Goal: Check status: Check status

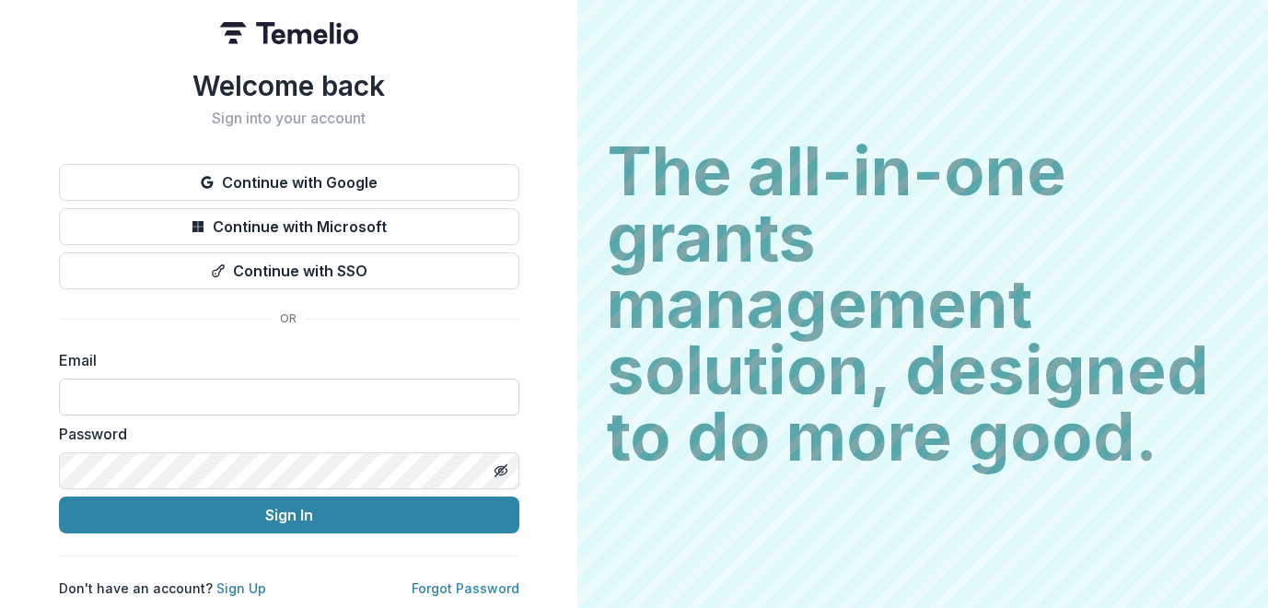
click at [420, 396] on input at bounding box center [289, 396] width 460 height 37
type input "**********"
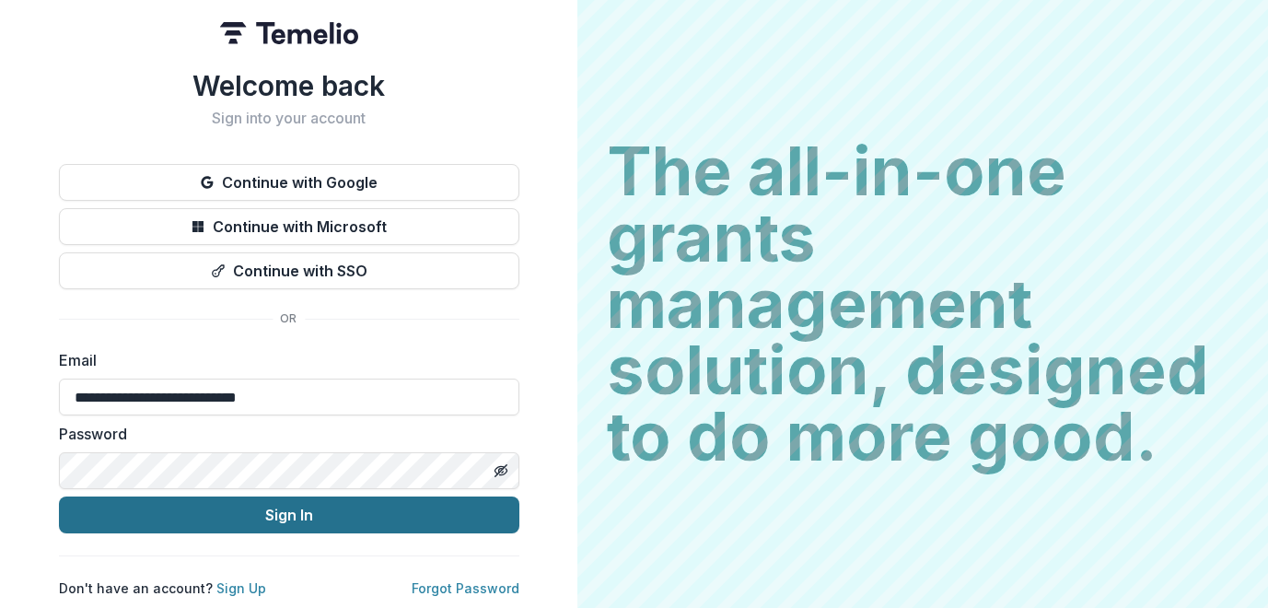
click at [281, 496] on button "Sign In" at bounding box center [289, 514] width 460 height 37
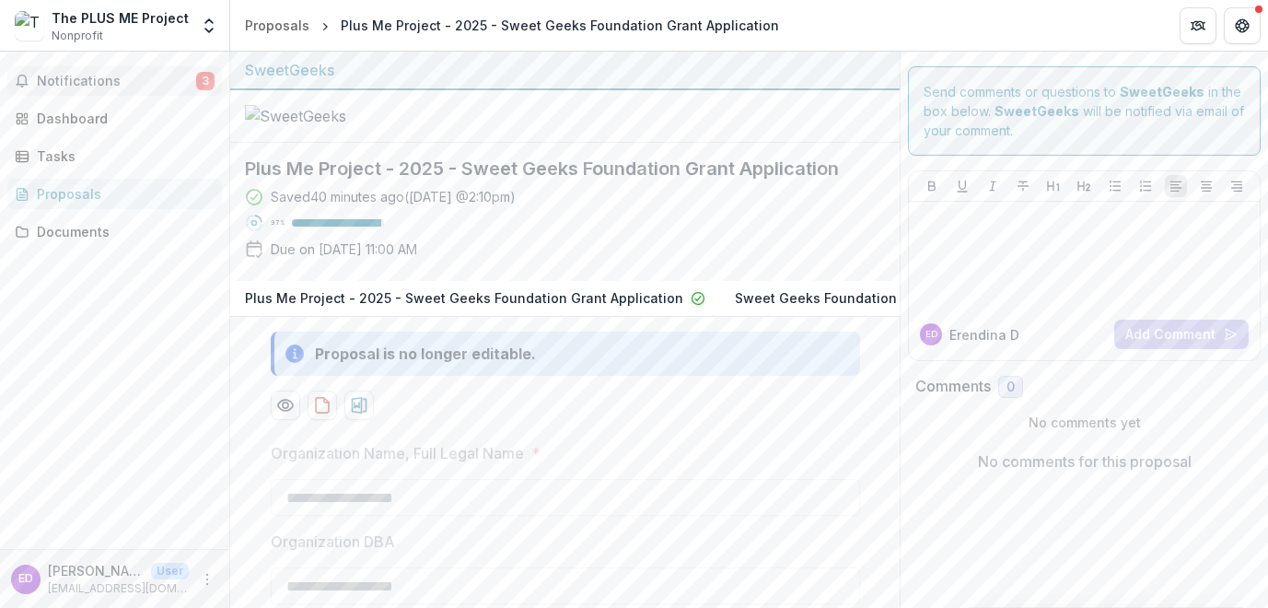
click at [153, 75] on span "Notifications" at bounding box center [116, 82] width 159 height 16
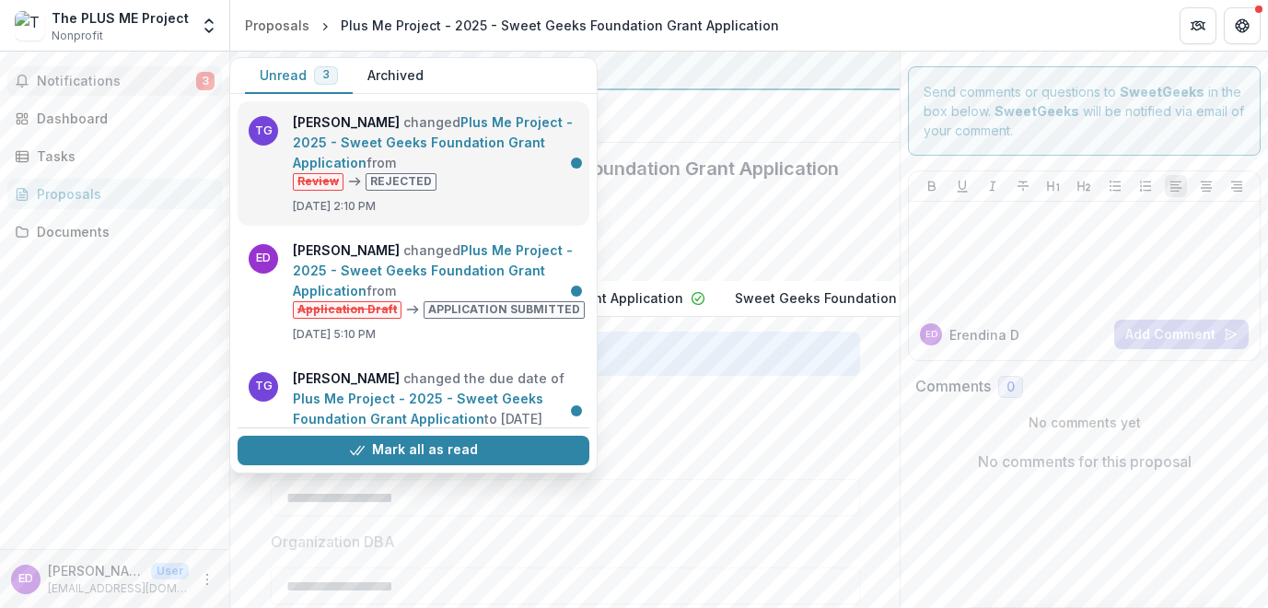
click at [413, 162] on link "Plus Me Project - 2025 - Sweet Geeks Foundation Grant Application" at bounding box center [433, 142] width 280 height 56
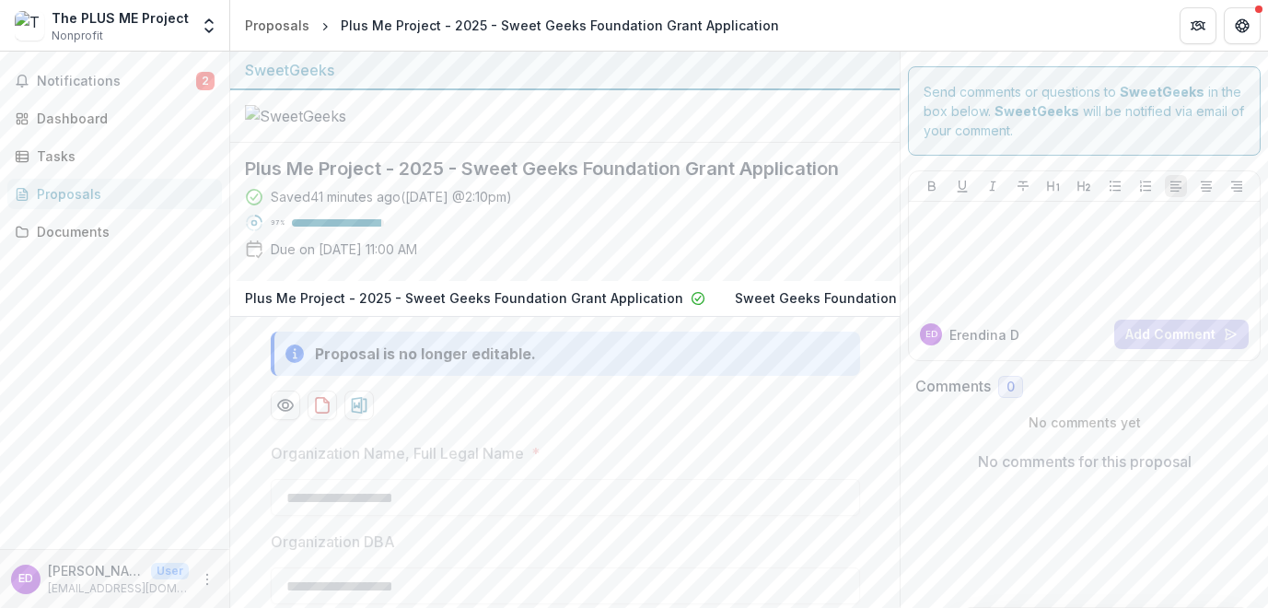
click at [142, 402] on div "Notifications 2 Dashboard Tasks Proposals Documents" at bounding box center [114, 300] width 229 height 497
click at [101, 84] on span "Notifications" at bounding box center [116, 82] width 159 height 16
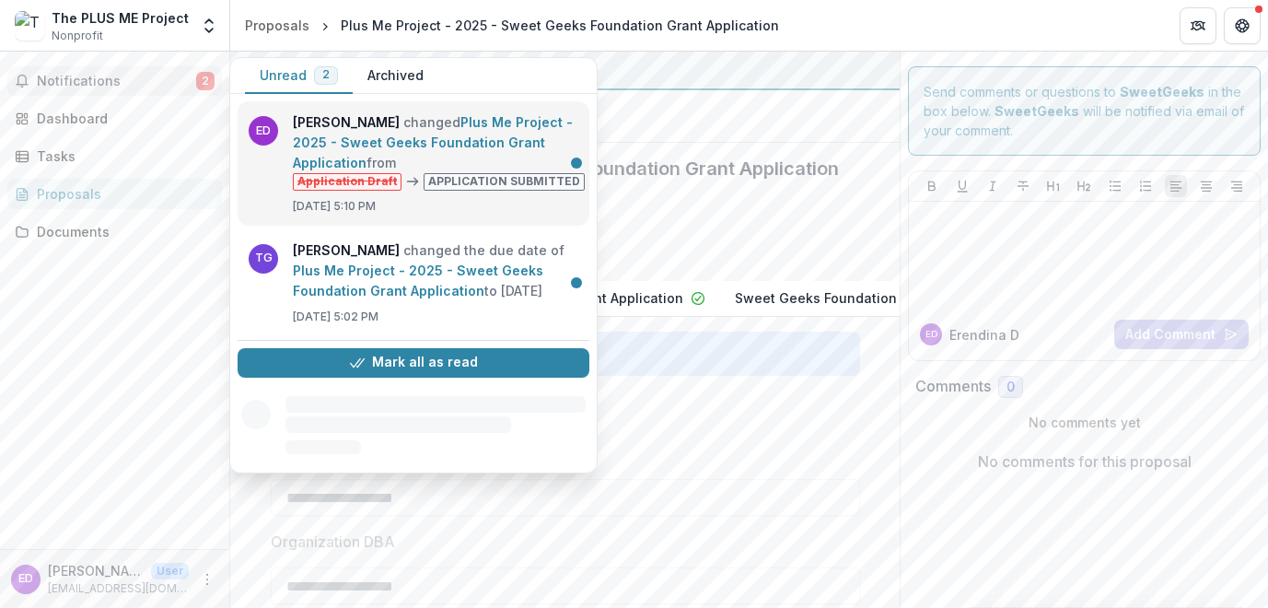
click at [500, 128] on link "Plus Me Project - 2025 - Sweet Geeks Foundation Grant Application" at bounding box center [433, 142] width 280 height 56
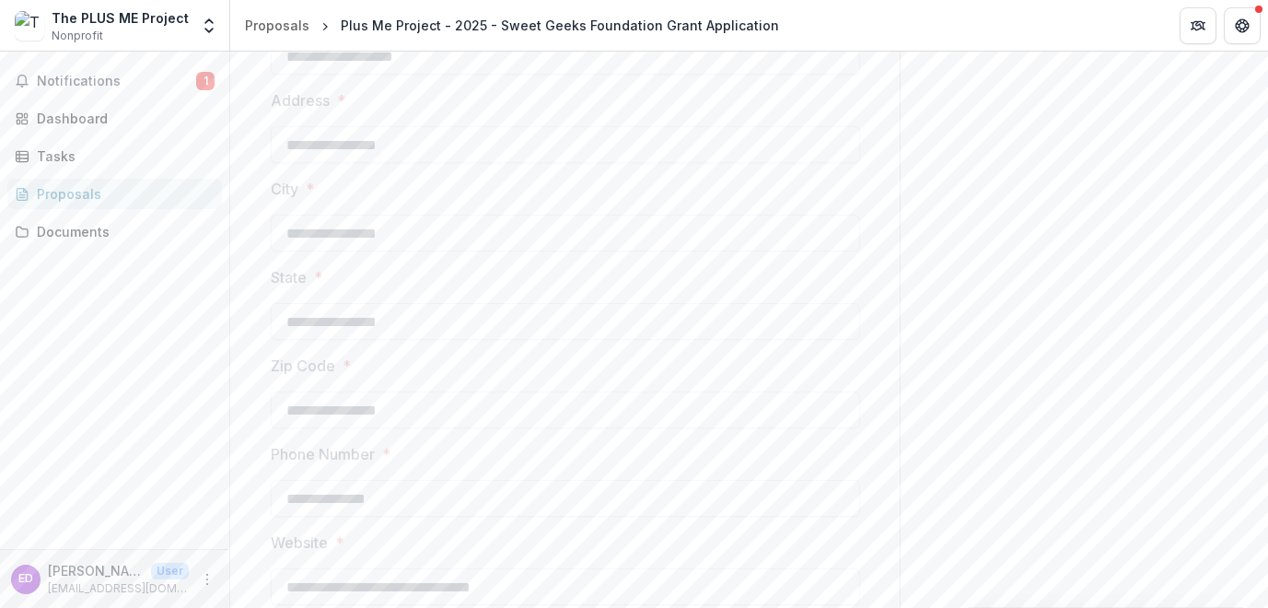
scroll to position [895, 0]
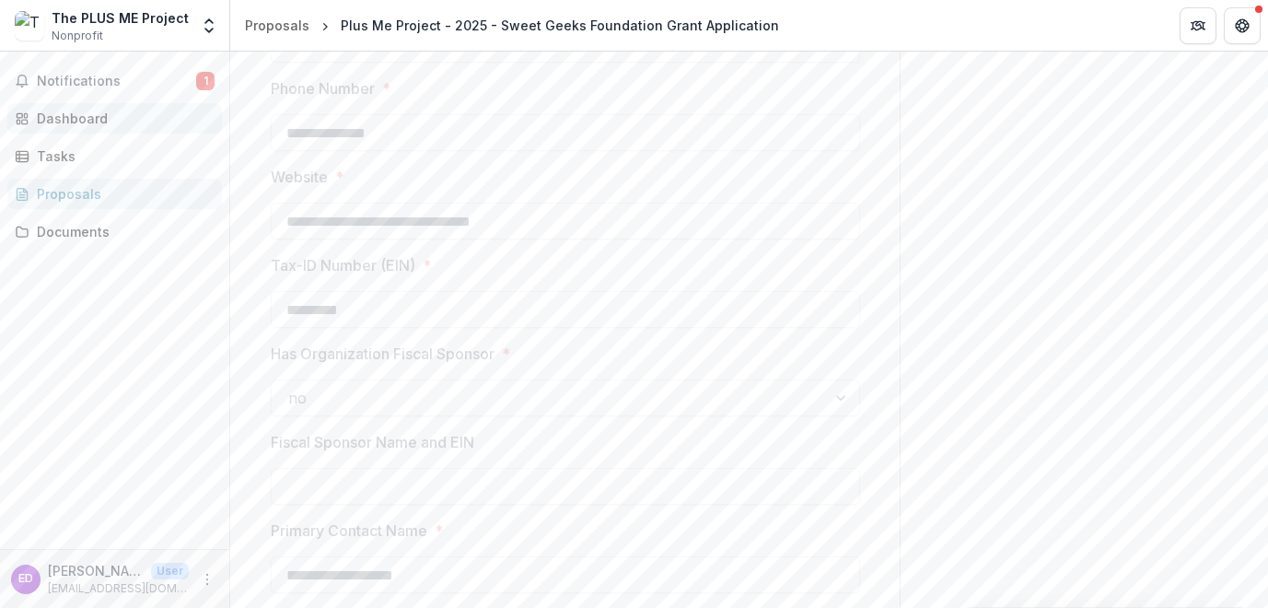
click at [67, 114] on div "Dashboard" at bounding box center [122, 118] width 170 height 19
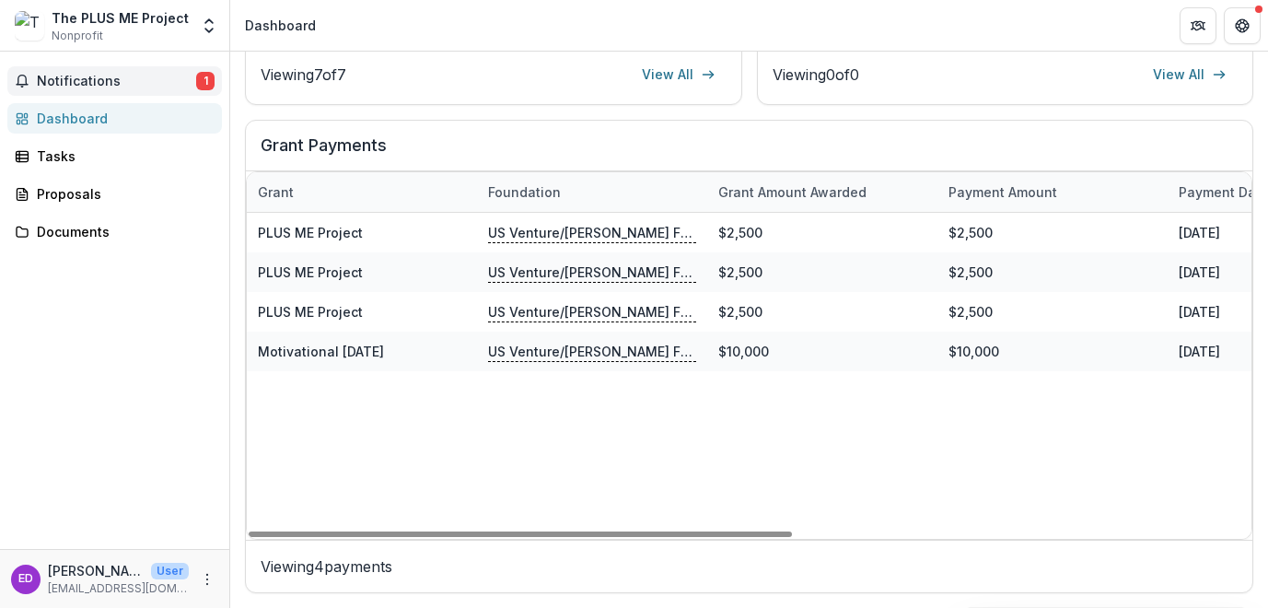
click at [77, 74] on span "Notifications" at bounding box center [116, 82] width 159 height 16
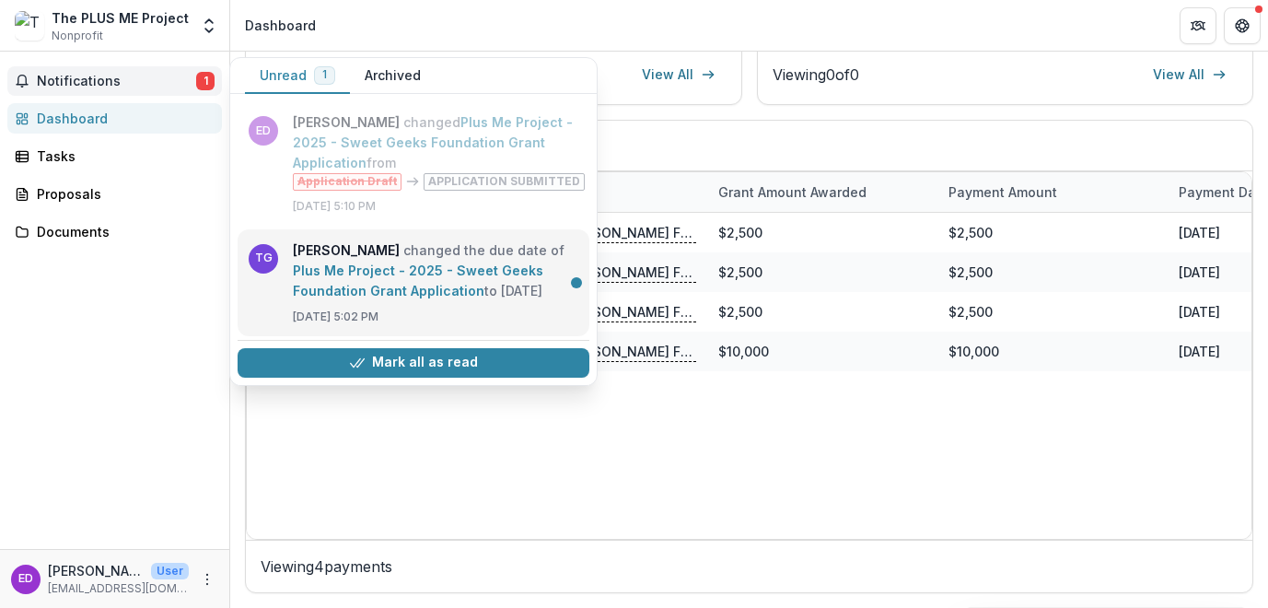
click at [412, 279] on link "Plus Me Project - 2025 - Sweet Geeks Foundation Grant Application" at bounding box center [418, 280] width 250 height 36
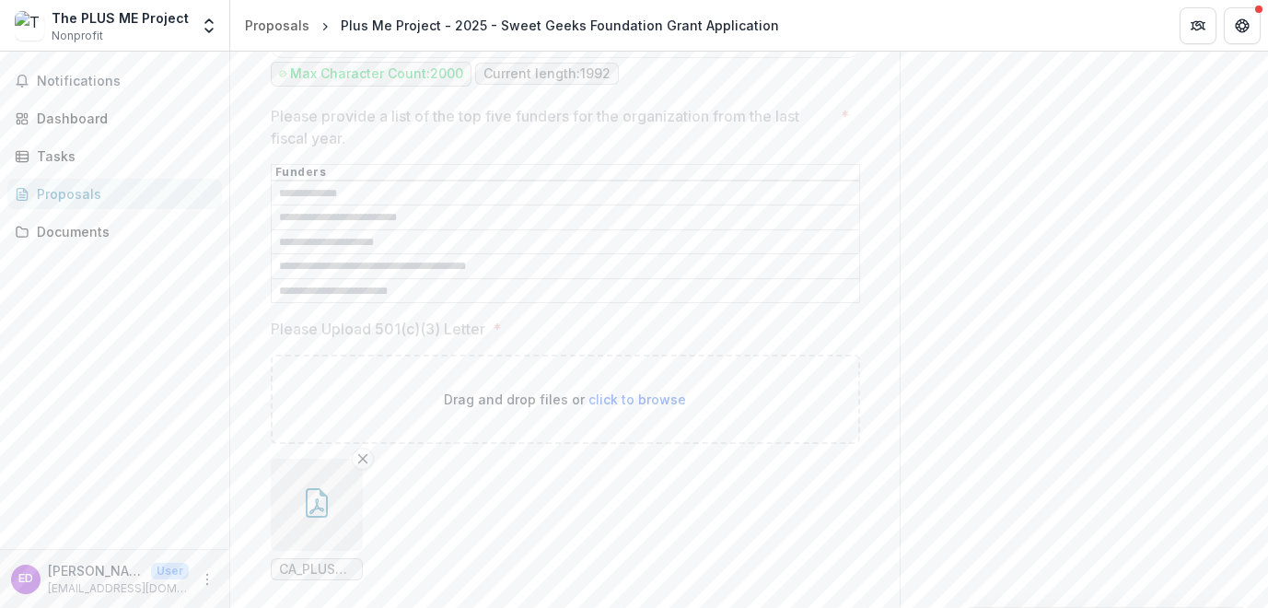
scroll to position [5866, 0]
click at [113, 153] on div "Tasks" at bounding box center [122, 155] width 170 height 19
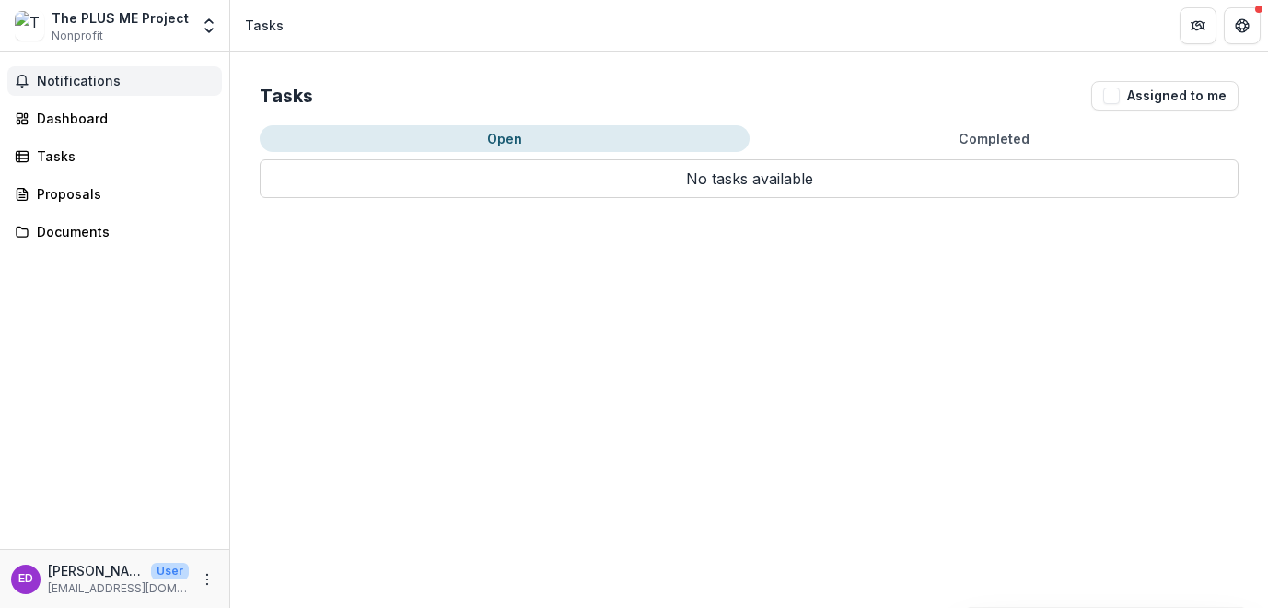
click at [107, 75] on span "Notifications" at bounding box center [126, 82] width 178 height 16
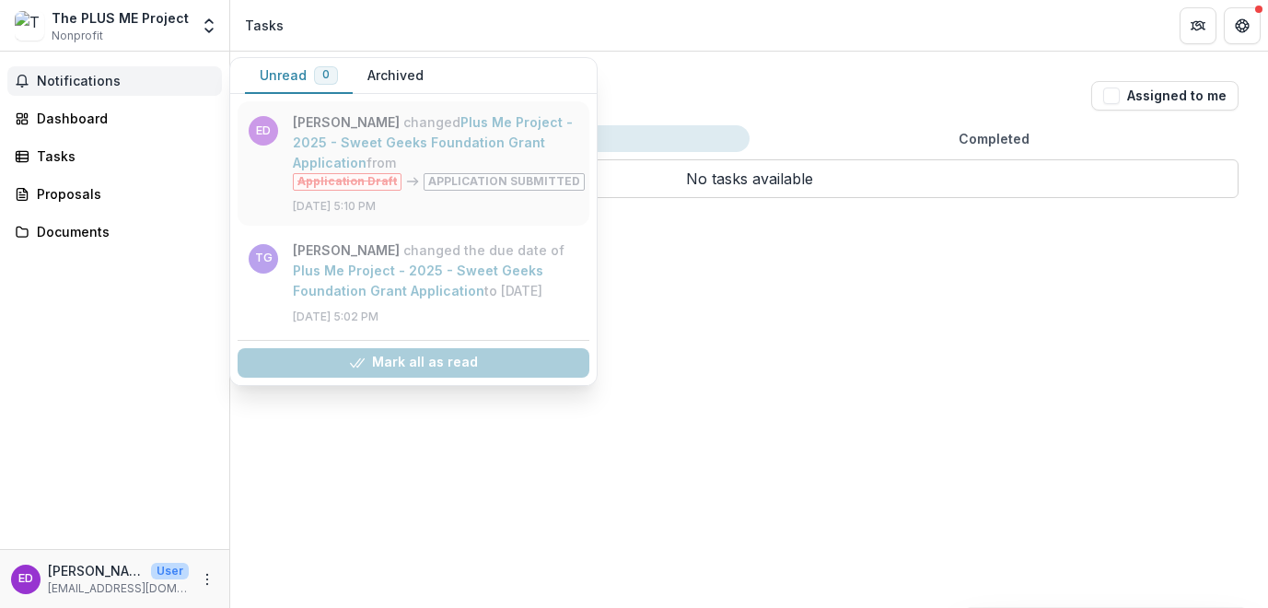
click at [460, 139] on link "Plus Me Project - 2025 - Sweet Geeks Foundation Grant Application" at bounding box center [433, 142] width 280 height 56
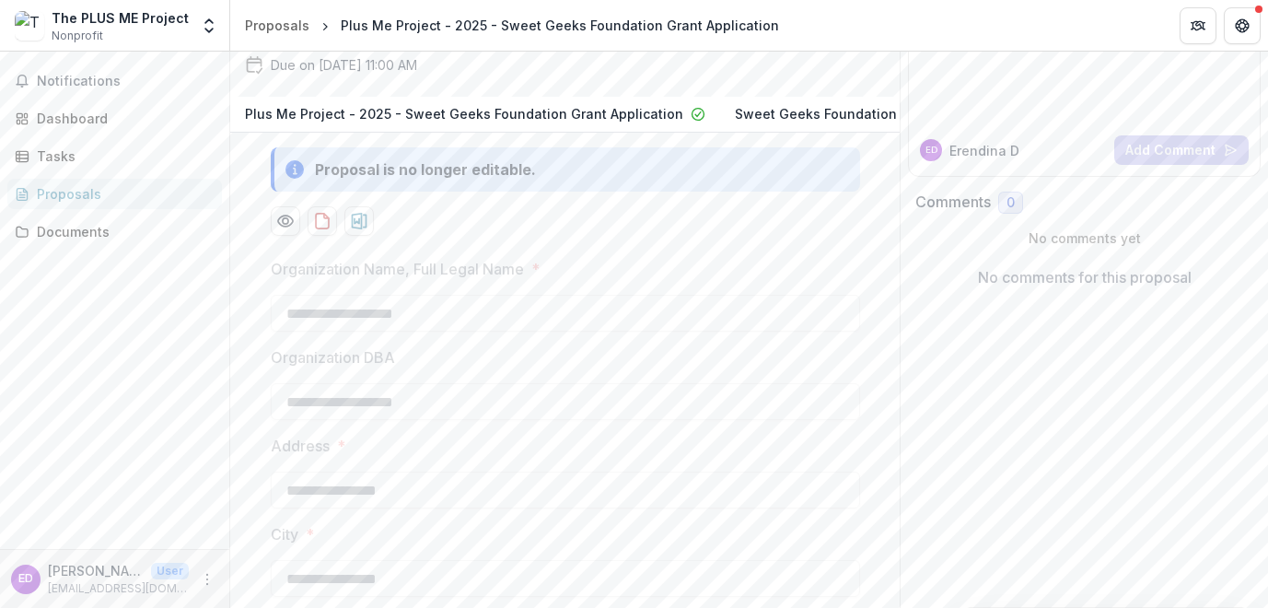
scroll to position [163, 0]
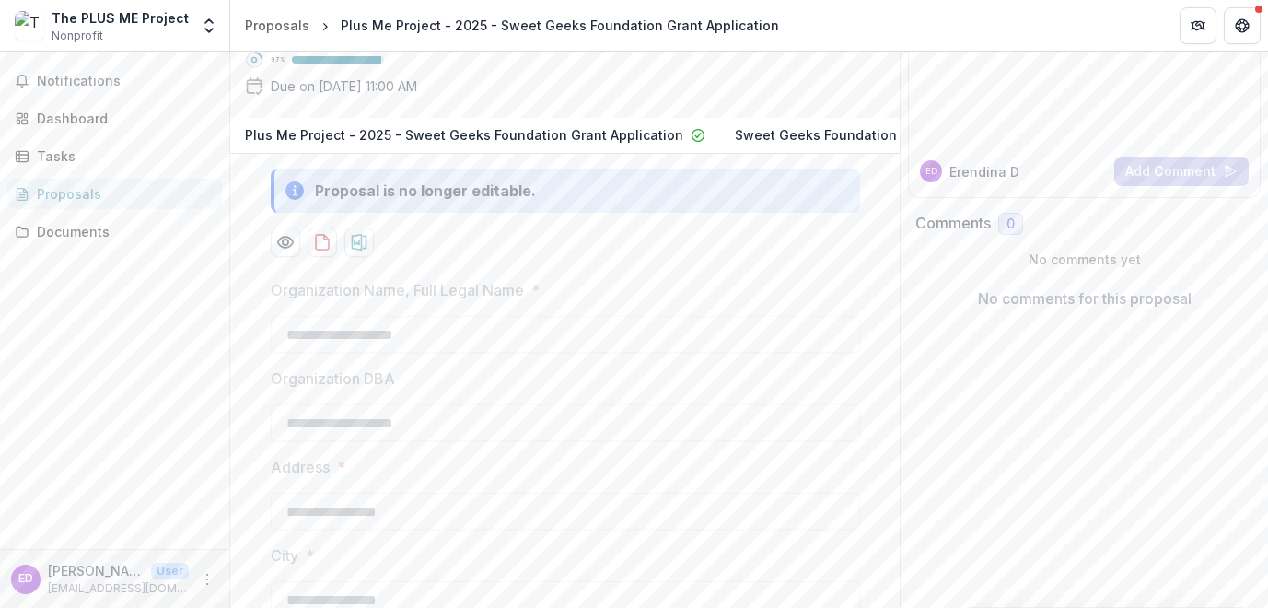
click at [741, 154] on button "Sweet Geeks Foundation Grant Application" at bounding box center [885, 136] width 330 height 36
click at [735, 145] on p "Sweet Geeks Foundation Grant Application" at bounding box center [874, 134] width 278 height 19
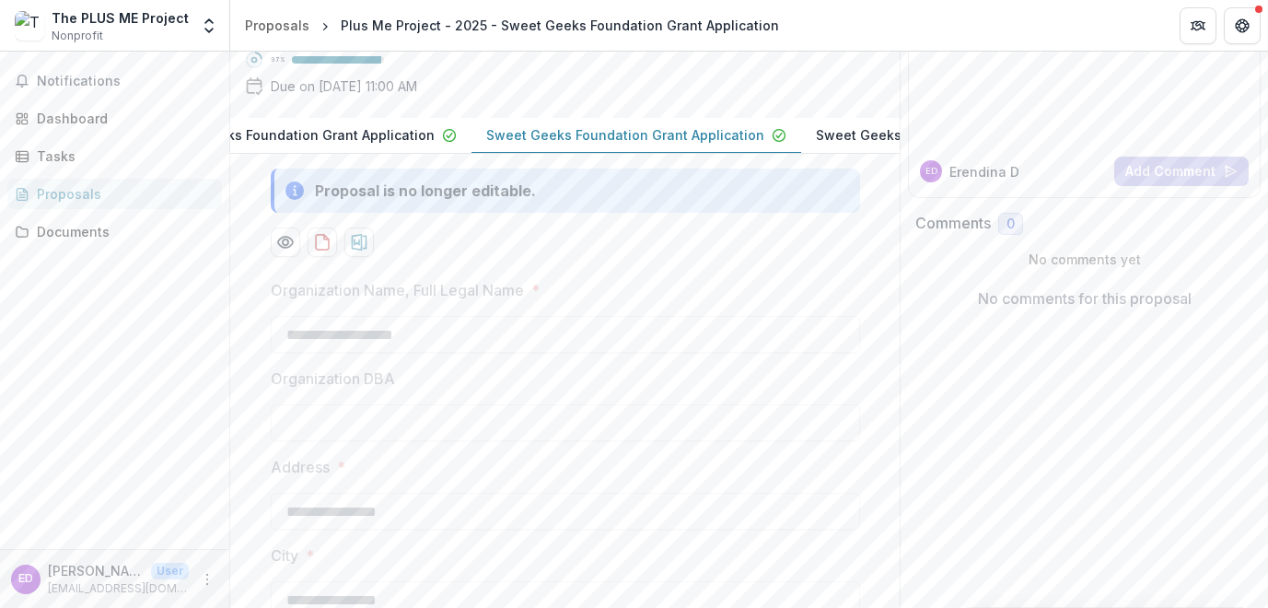
scroll to position [0, 435]
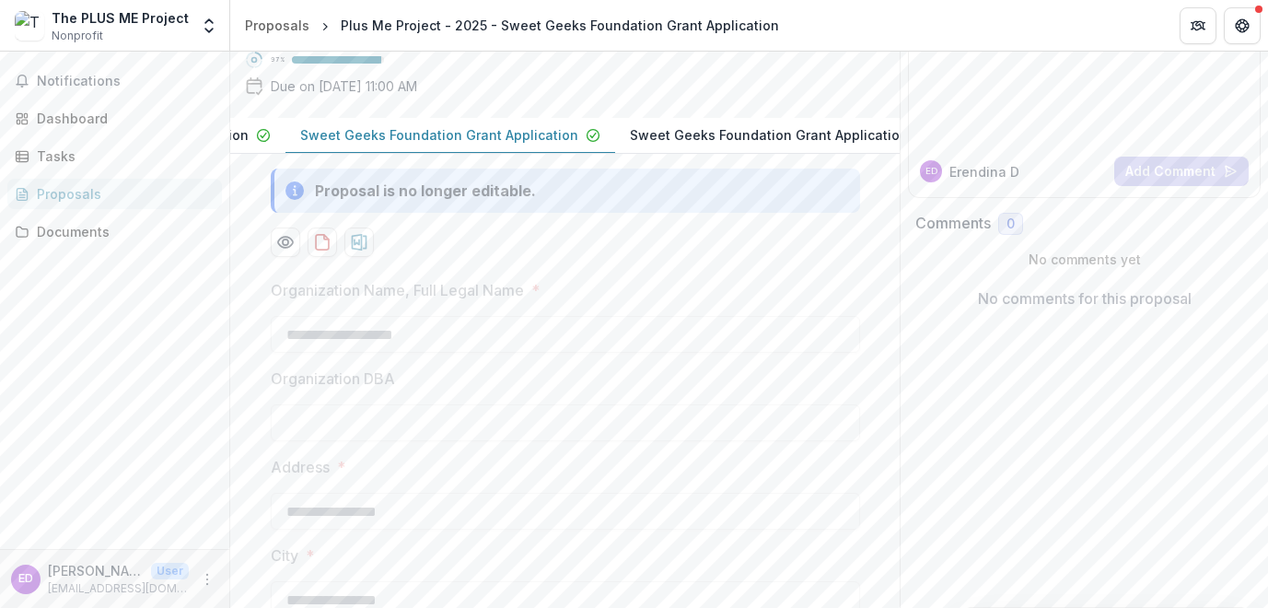
click at [702, 145] on p "Sweet Geeks Foundation Grant Application" at bounding box center [769, 134] width 278 height 19
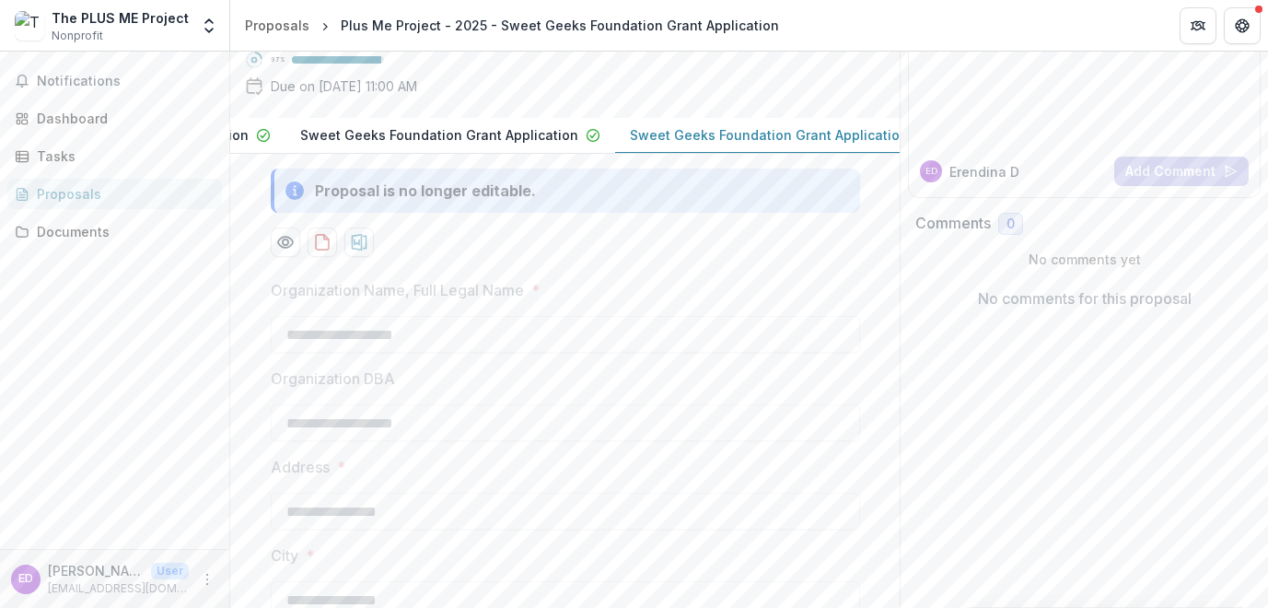
click at [702, 145] on p "Sweet Geeks Foundation Grant Application" at bounding box center [769, 134] width 278 height 19
click at [478, 145] on p "Plus Me Project - 2025 - Sweet Geeks Foundation Grant Application" at bounding box center [464, 134] width 438 height 19
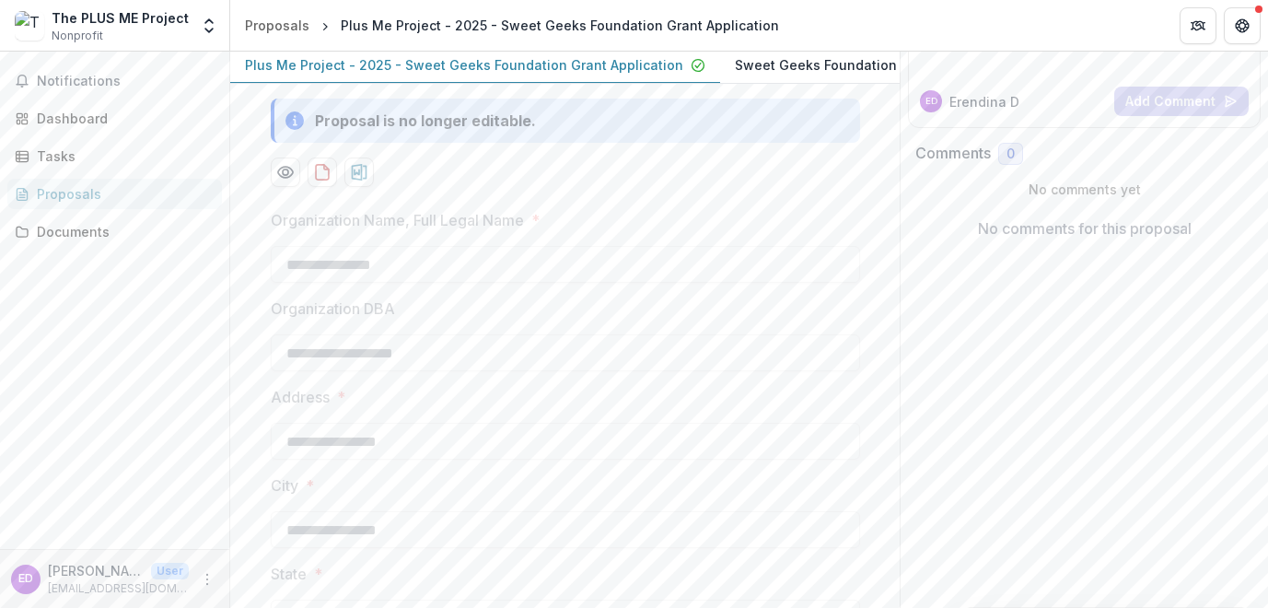
scroll to position [256, 0]
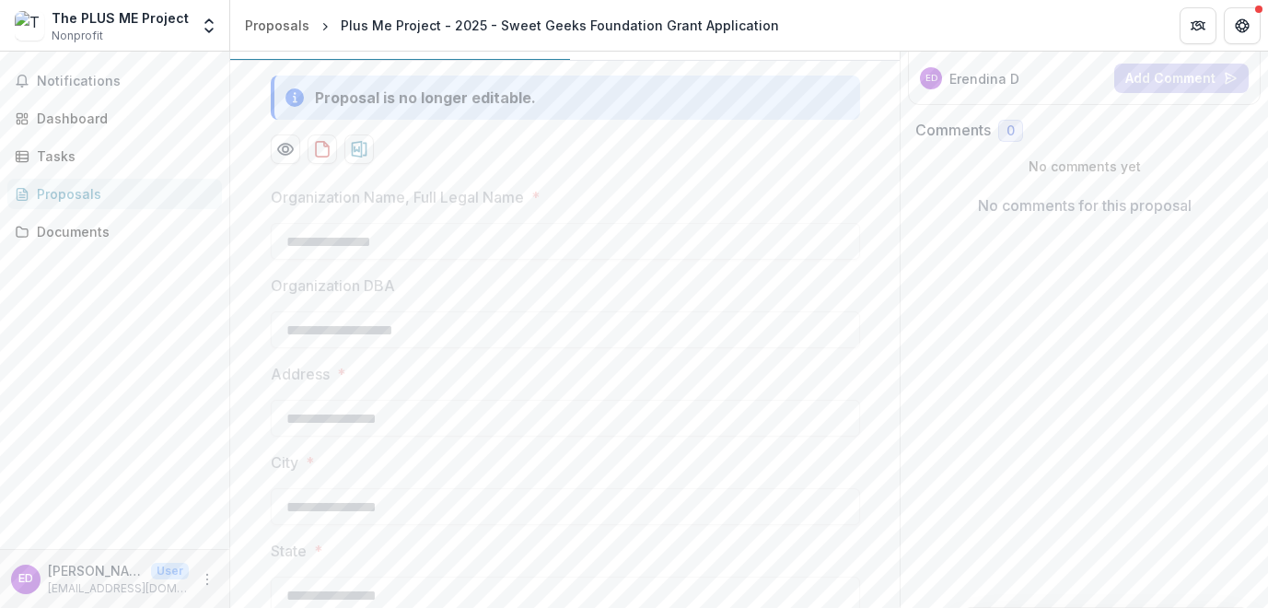
click at [671, 52] on p "Sweet Geeks Foundation Grant Application" at bounding box center [724, 41] width 278 height 19
click at [719, 52] on p "Sweet Geeks Foundation Grant Application" at bounding box center [769, 41] width 278 height 19
click at [1081, 221] on div "No comments for this proposal" at bounding box center [1084, 205] width 338 height 59
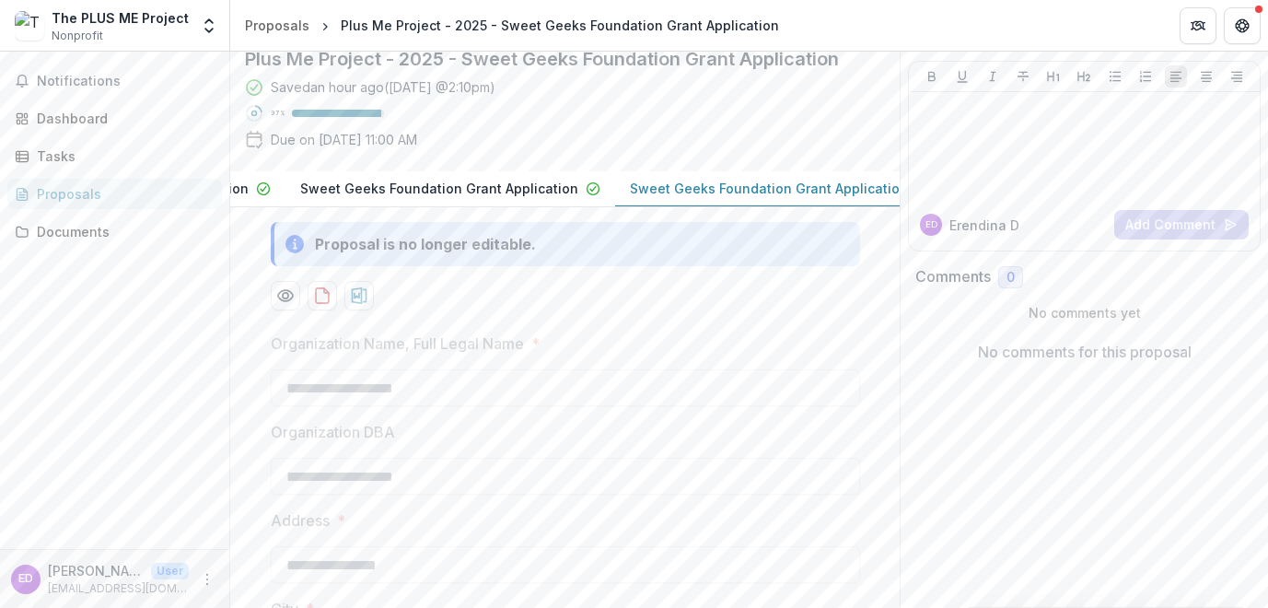
scroll to position [29, 0]
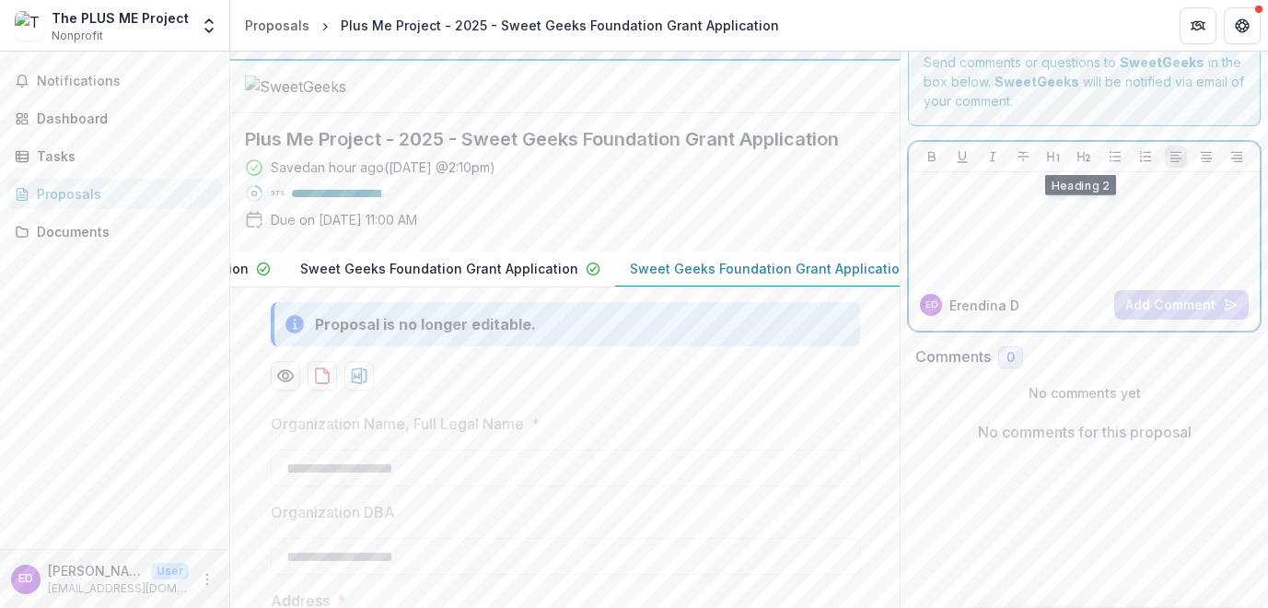
click at [1051, 222] on div at bounding box center [1084, 226] width 336 height 92
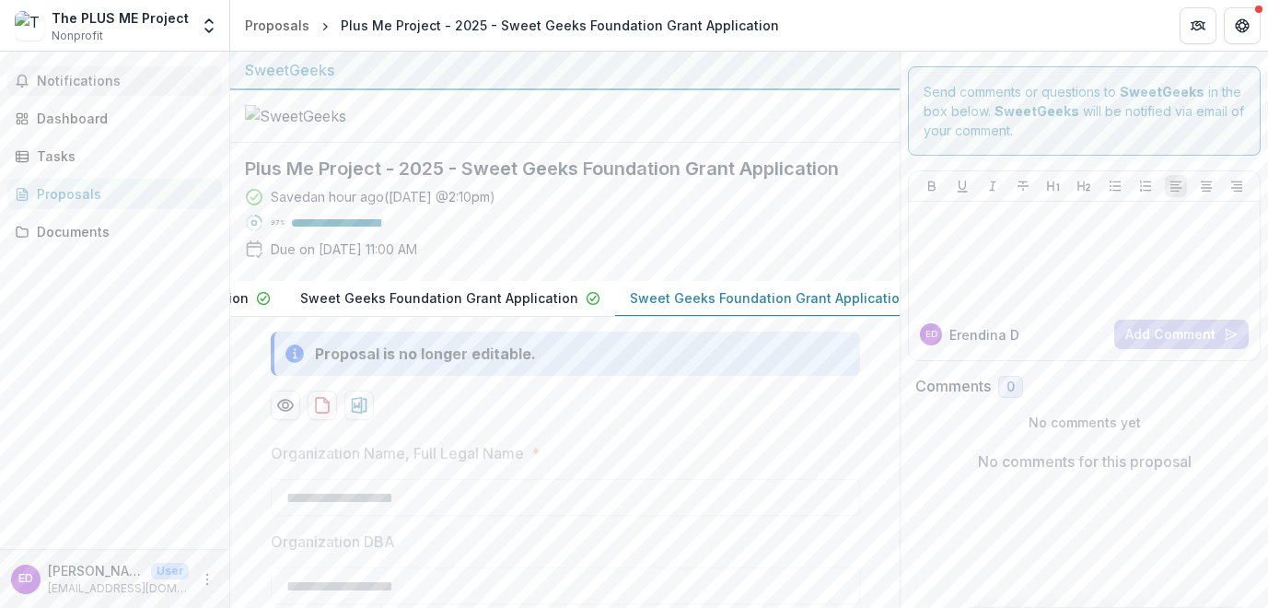
click at [69, 85] on span "Notifications" at bounding box center [126, 82] width 178 height 16
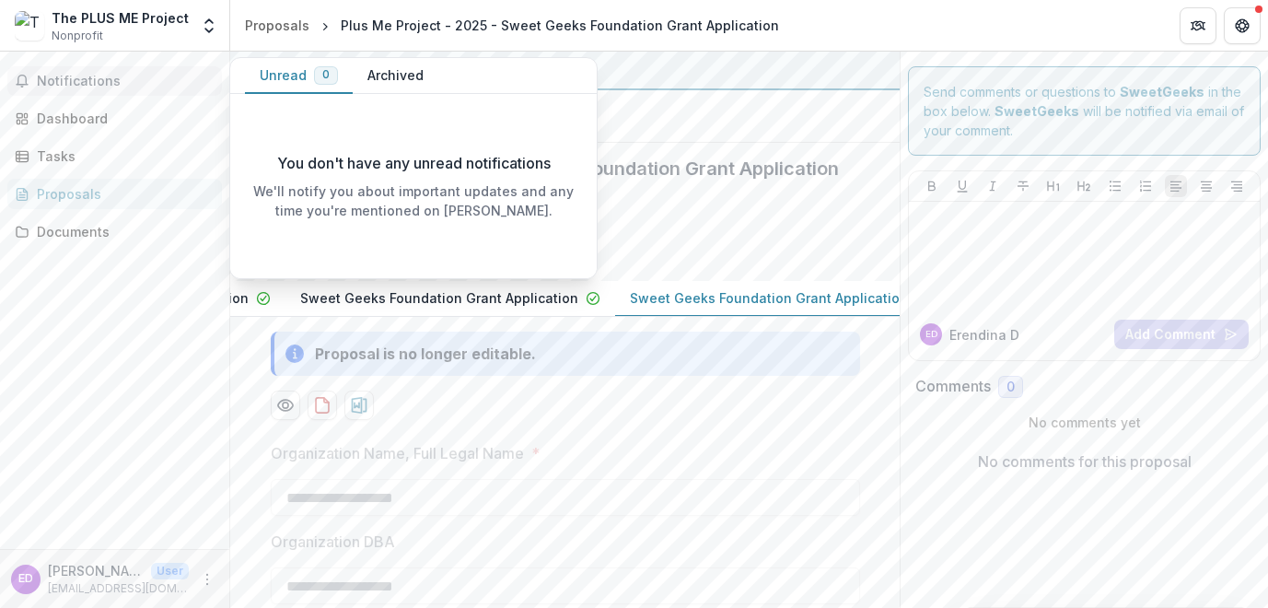
click at [302, 76] on button "Unread 0" at bounding box center [299, 76] width 108 height 36
